Goal: Task Accomplishment & Management: Use online tool/utility

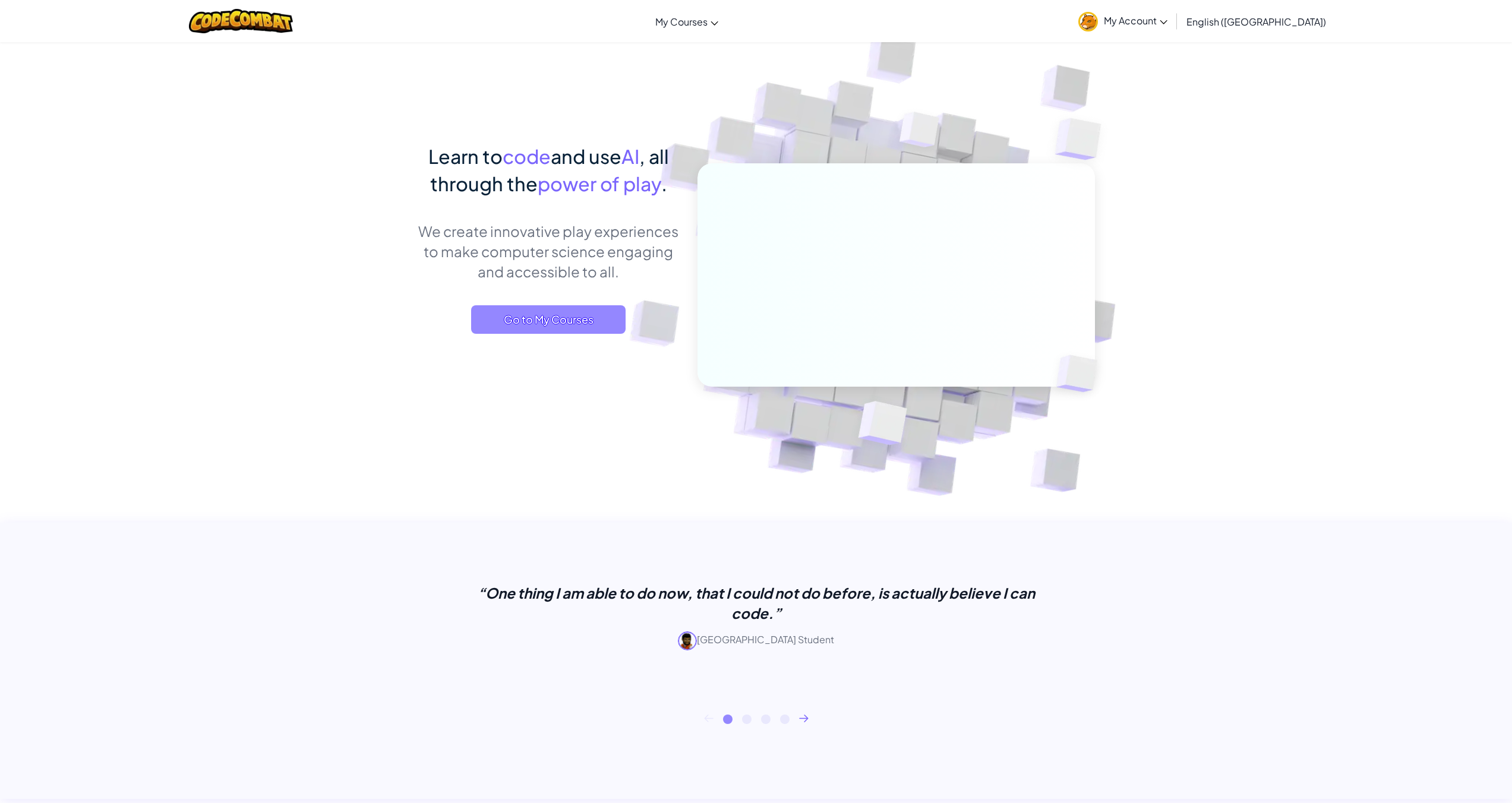
click at [573, 314] on span "Go to My Courses" at bounding box center [548, 319] width 154 height 28
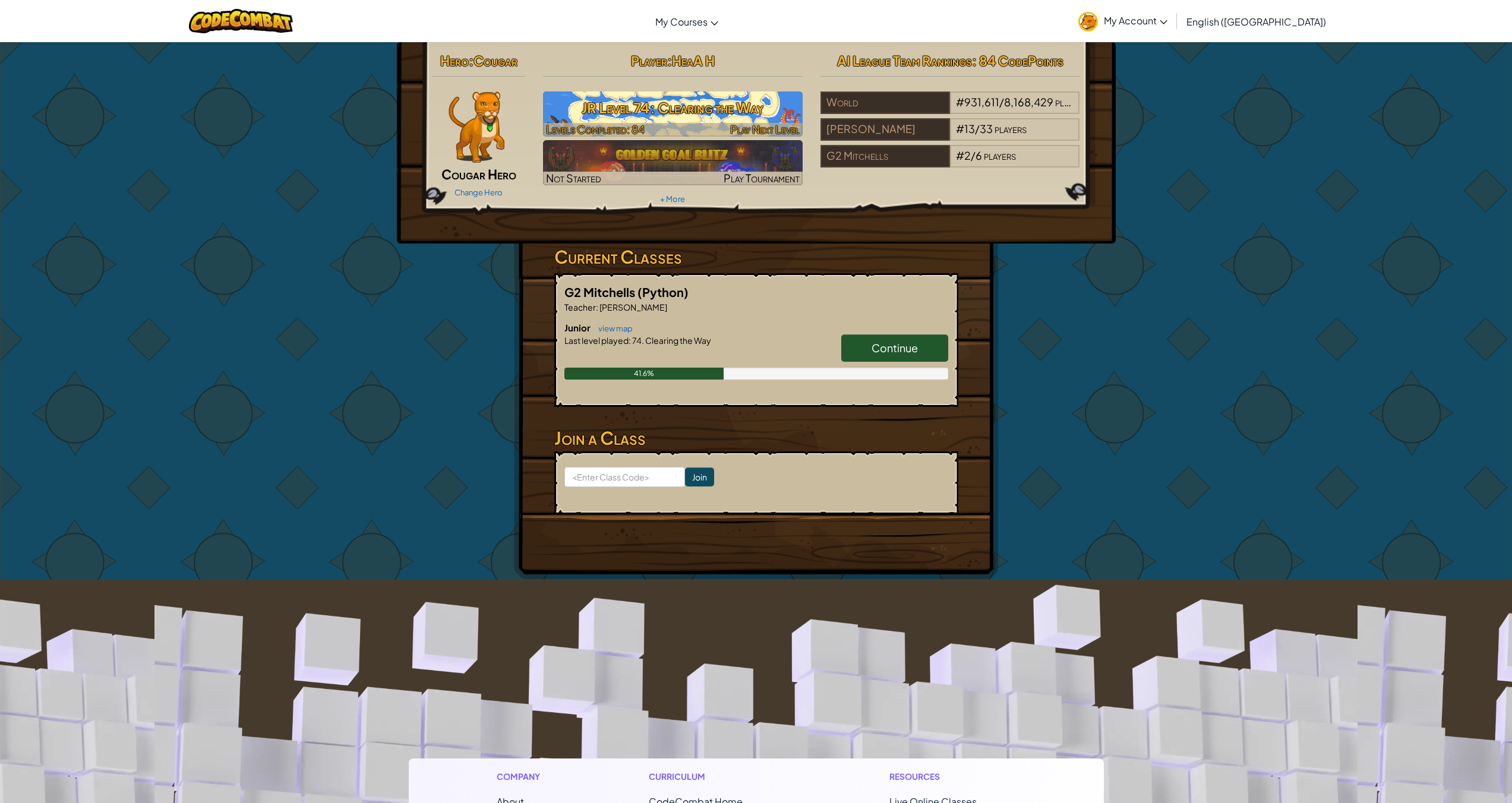
click at [696, 119] on h3 "JR Level 74: Clearing the Way" at bounding box center [673, 108] width 260 height 27
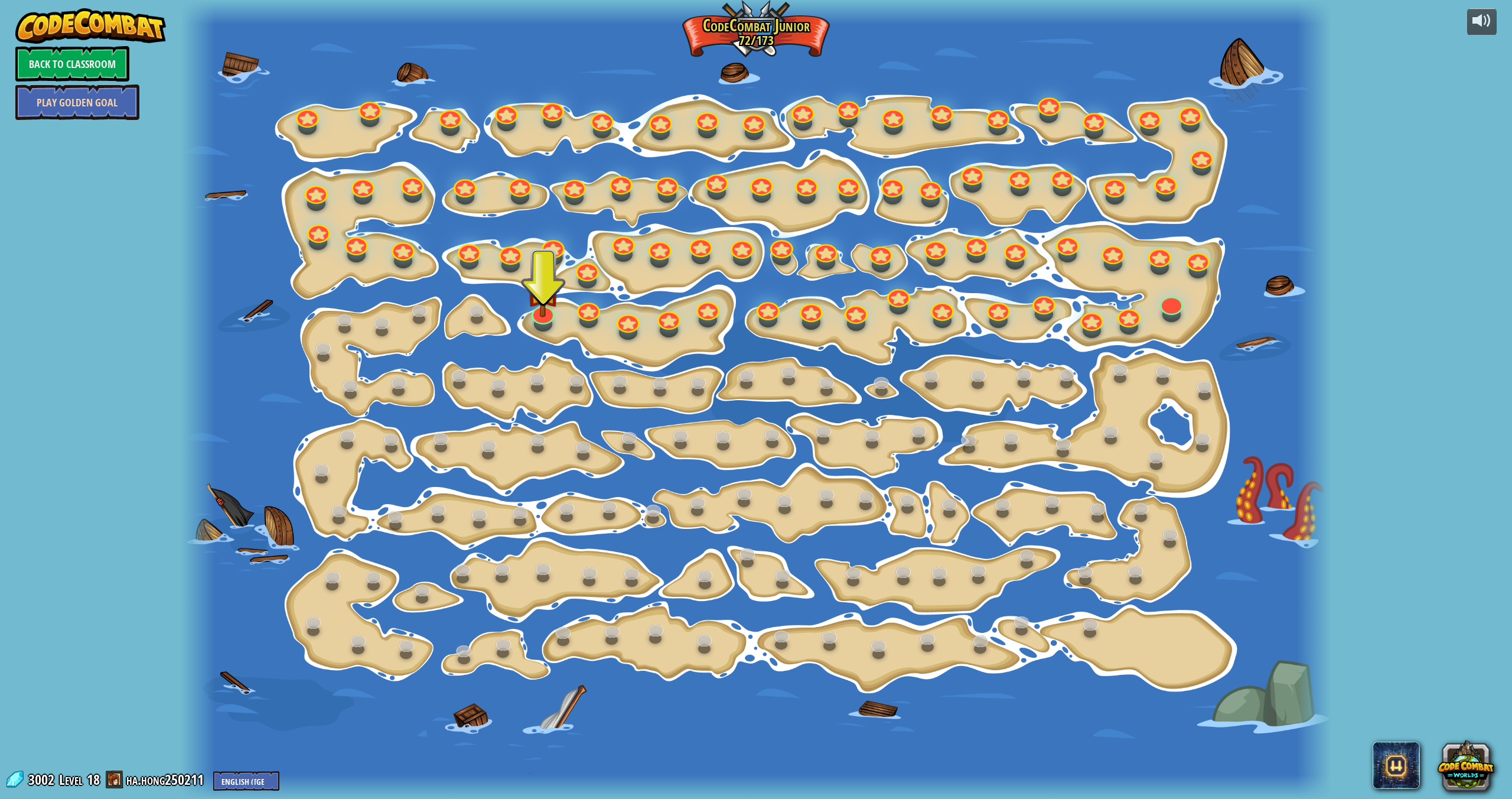
click at [62, 108] on link "Play Golden Goal" at bounding box center [77, 102] width 124 height 35
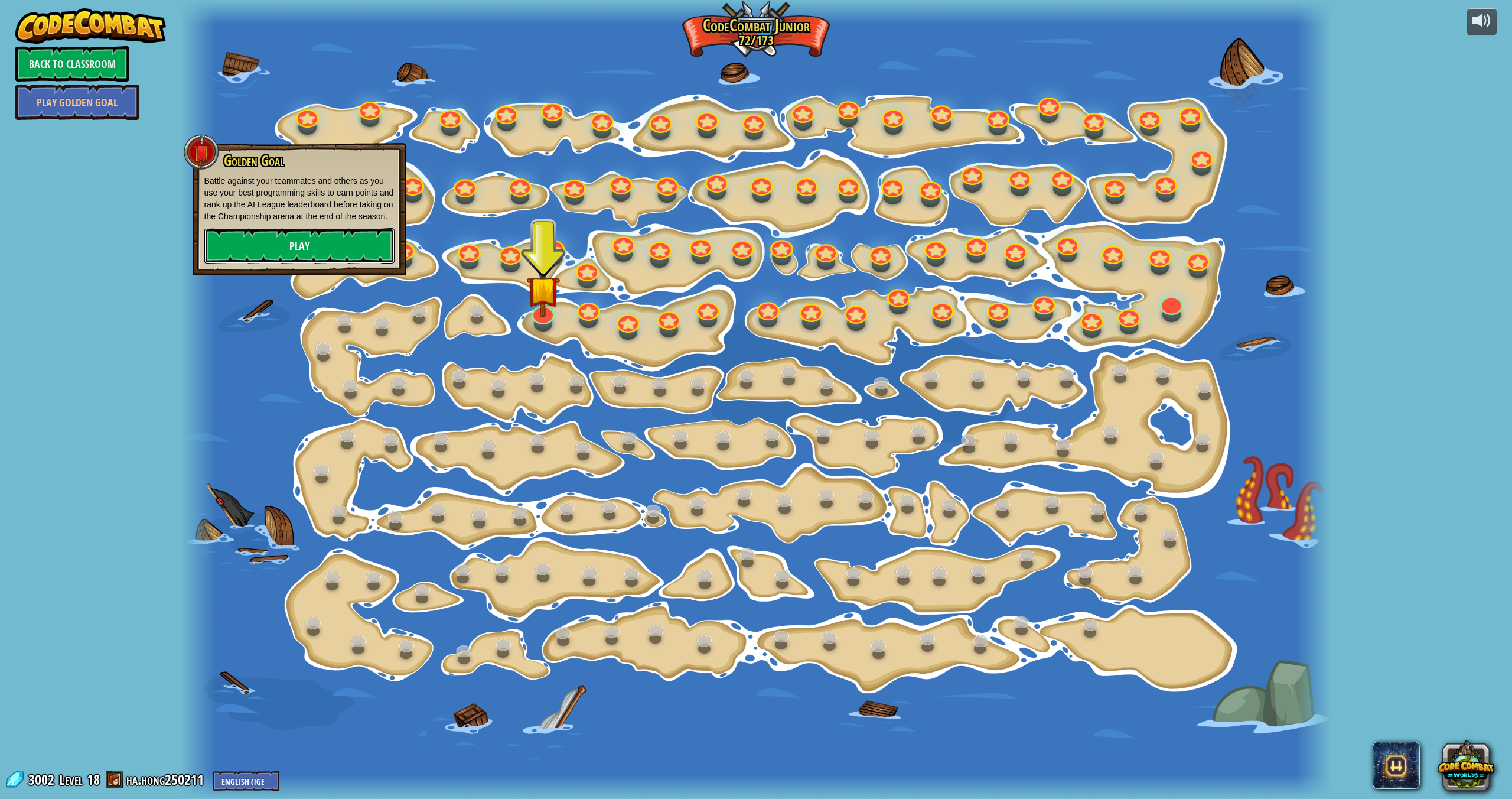
click at [251, 246] on link "Play" at bounding box center [299, 246] width 190 height 35
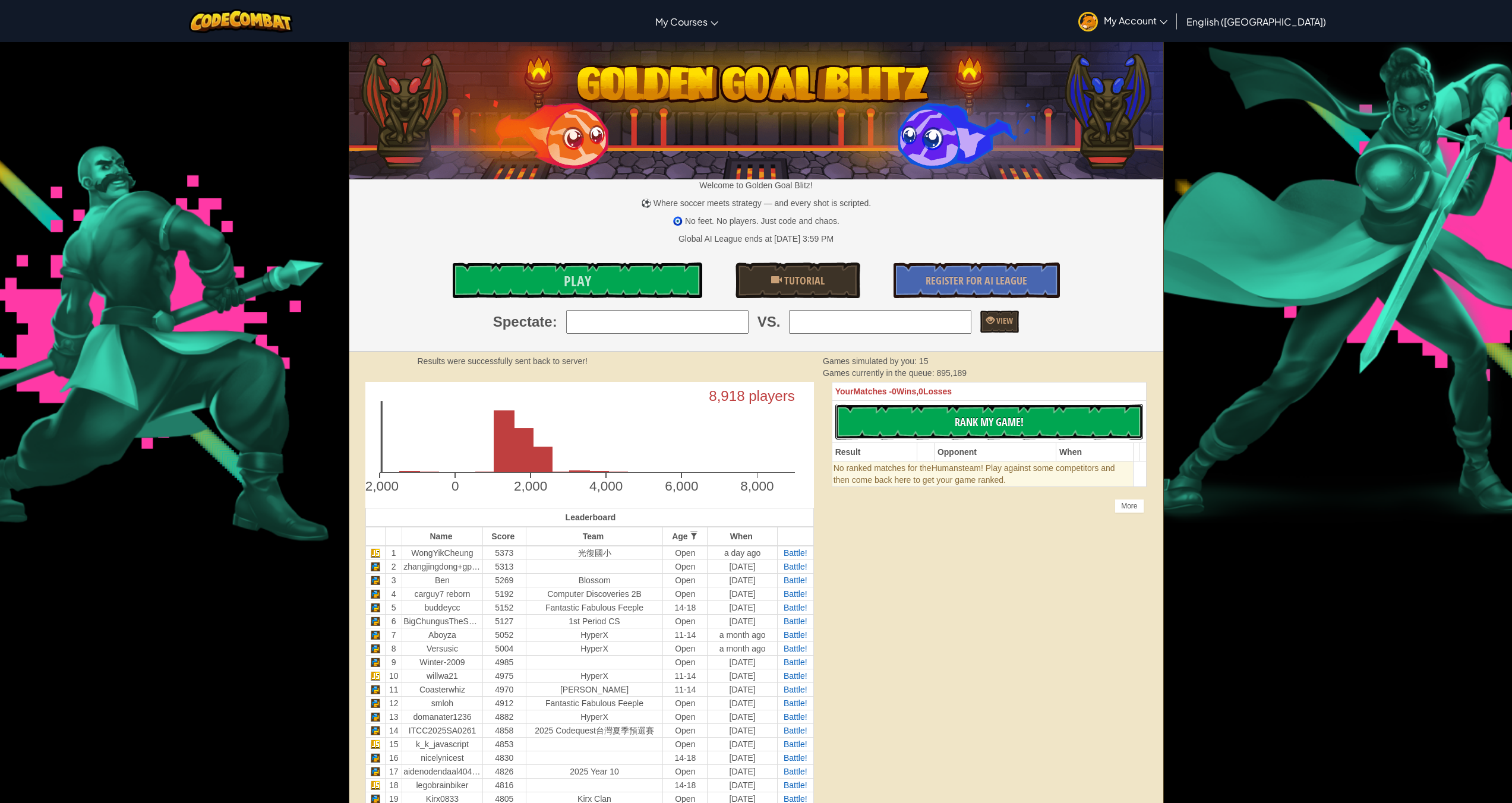
click at [927, 425] on button "No New Code to Rank Rank My Game! Submitting... Submitted for Ranking Failed to…" at bounding box center [989, 421] width 308 height 35
click at [631, 307] on div "Welcome to Golden Goal Blitz! ⚽ Where soccer meets strategy — and every shot is…" at bounding box center [756, 197] width 814 height 309
click at [634, 309] on div "Welcome to Golden Goal Blitz! ⚽ Where soccer meets strategy — and every shot is…" at bounding box center [756, 197] width 814 height 309
click at [636, 307] on div "Welcome to Golden Goal Blitz! ⚽ Where soccer meets strategy — and every shot is…" at bounding box center [756, 197] width 814 height 309
click at [639, 312] on input "search" at bounding box center [657, 322] width 183 height 24
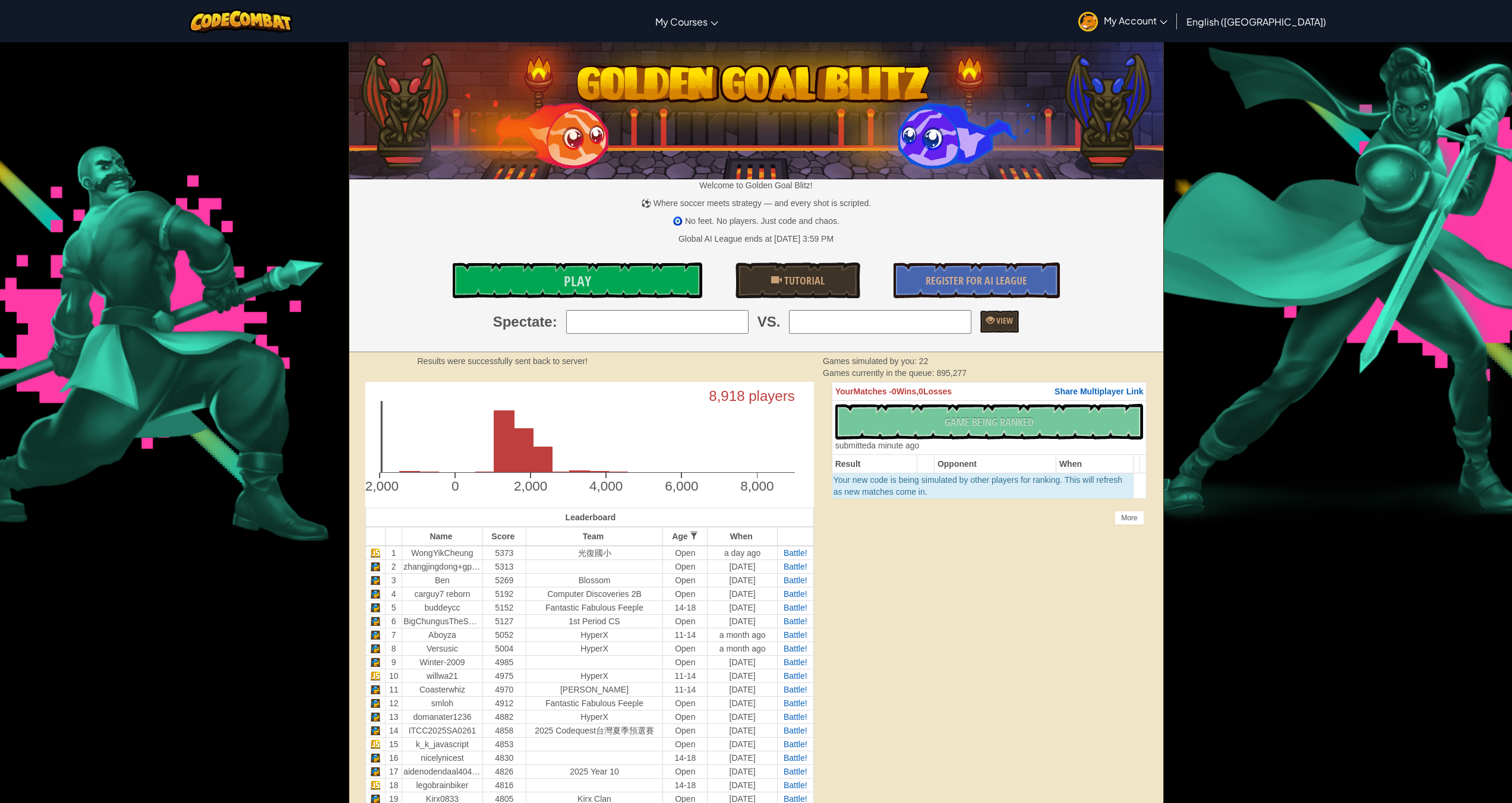
type input "21: 秋意"
click at [828, 326] on input "search" at bounding box center [880, 322] width 183 height 24
type input "21: 秋意"
click at [562, 278] on link "Play" at bounding box center [577, 280] width 249 height 35
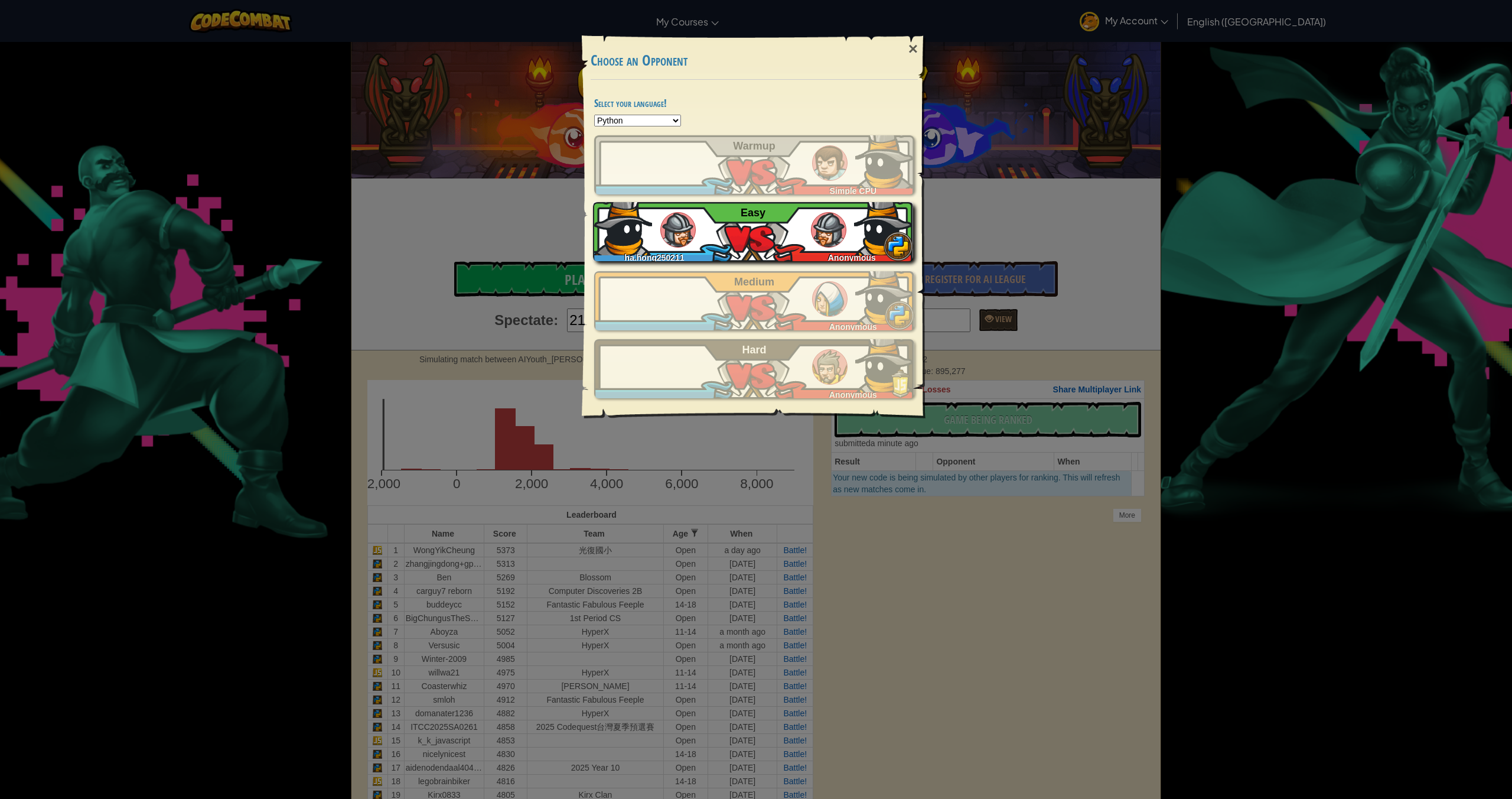
click at [723, 244] on div "ha.hong250211 Anonymous Easy" at bounding box center [753, 232] width 320 height 59
